Goal: Task Accomplishment & Management: Complete application form

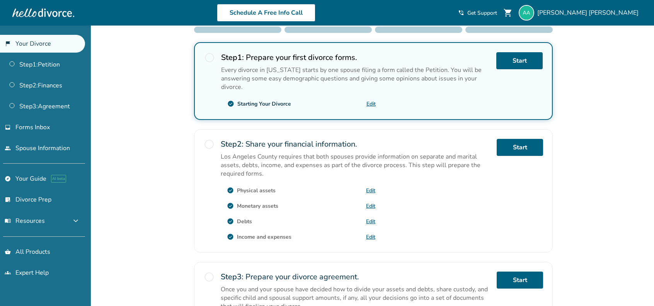
scroll to position [193, 0]
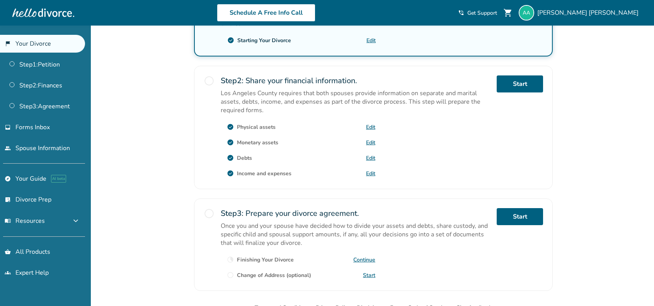
click at [210, 79] on span "radio_button_unchecked" at bounding box center [209, 80] width 11 height 11
click at [38, 80] on link "Step 2 : Finances" at bounding box center [42, 86] width 85 height 18
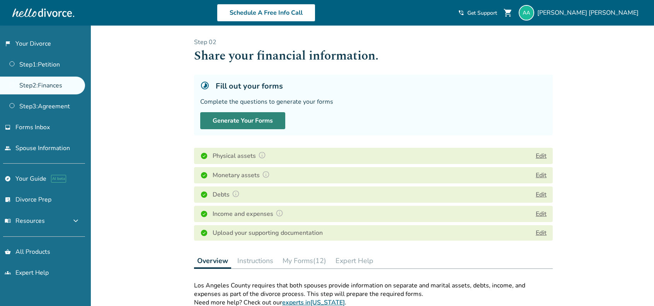
click at [256, 124] on button "Generate Your Forms" at bounding box center [242, 120] width 85 height 17
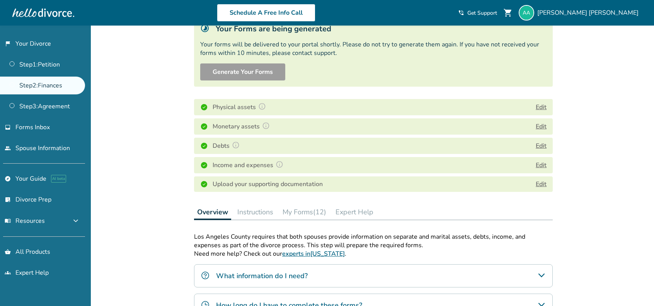
scroll to position [155, 0]
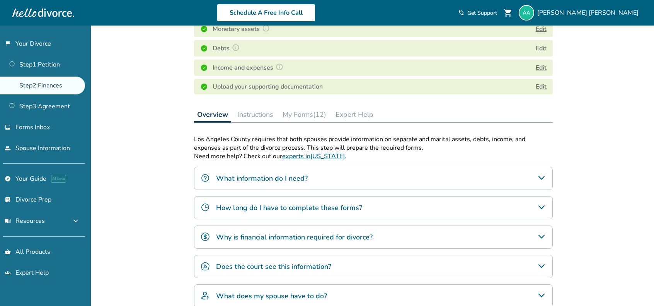
click at [301, 108] on button "My Forms (12)" at bounding box center [305, 114] width 50 height 15
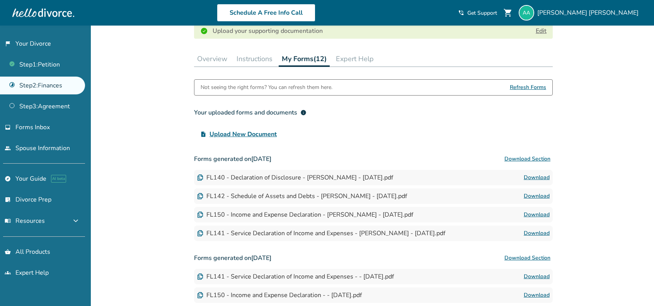
scroll to position [185, 0]
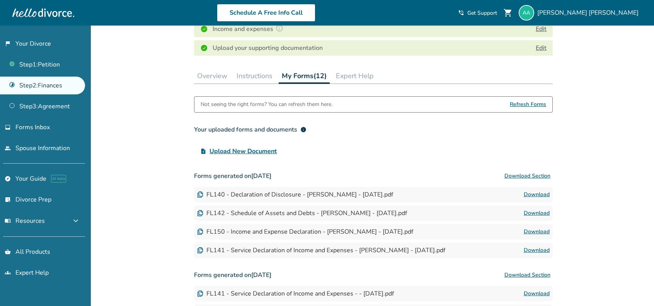
click at [304, 78] on button "My Forms (12)" at bounding box center [304, 76] width 51 height 16
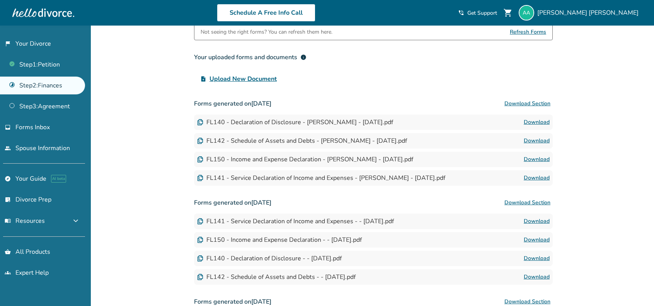
scroll to position [258, 0]
click at [543, 100] on button "Download Section" at bounding box center [527, 103] width 51 height 15
